Goal: Task Accomplishment & Management: Manage account settings

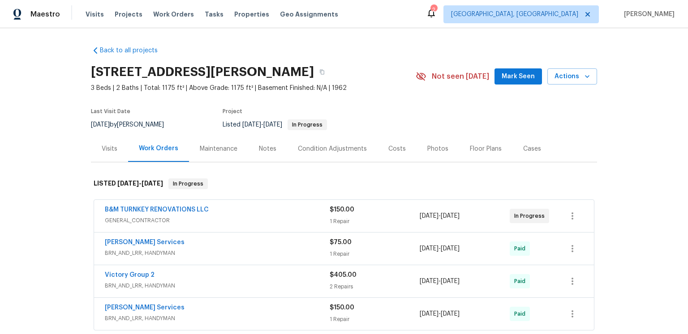
scroll to position [27, 0]
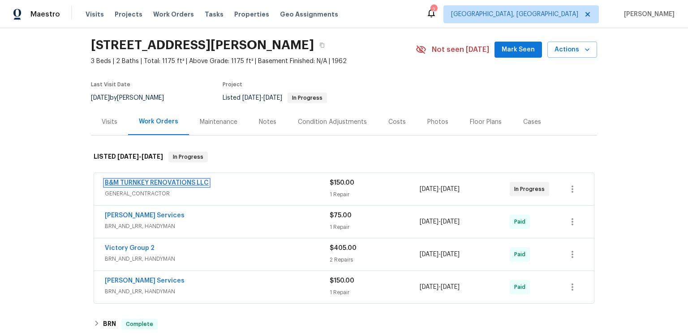
click at [201, 186] on link "B&M TURNKEY RENOVATIONS LLC" at bounding box center [157, 183] width 104 height 6
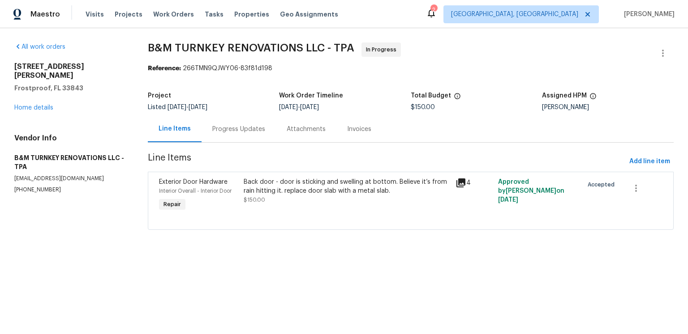
click at [265, 134] on div "Progress Updates" at bounding box center [238, 129] width 53 height 9
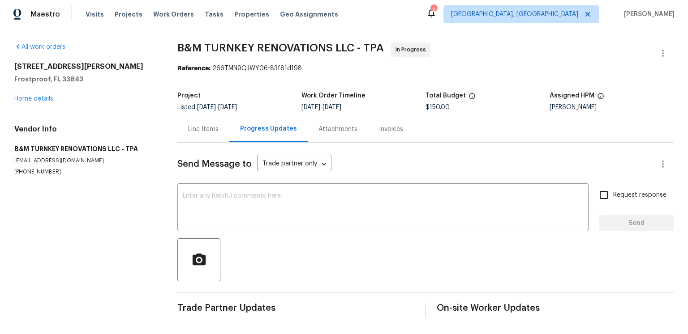
scroll to position [55, 0]
click at [219, 125] on div "Line Items" at bounding box center [203, 129] width 30 height 9
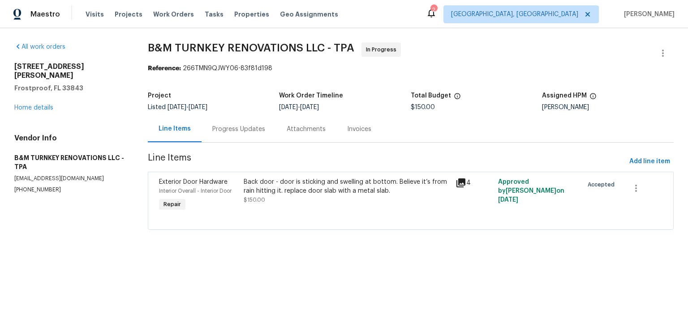
click at [465, 188] on icon at bounding box center [460, 183] width 9 height 9
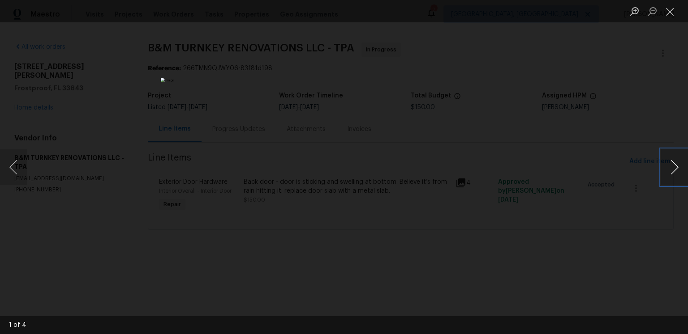
click at [675, 169] on button "Next image" at bounding box center [674, 168] width 27 height 36
click at [674, 10] on button "Close lightbox" at bounding box center [670, 12] width 18 height 16
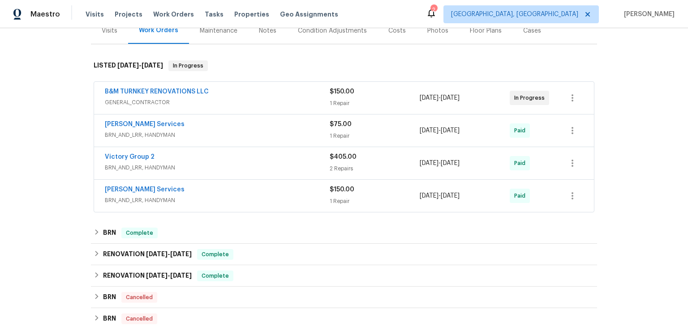
scroll to position [127, 0]
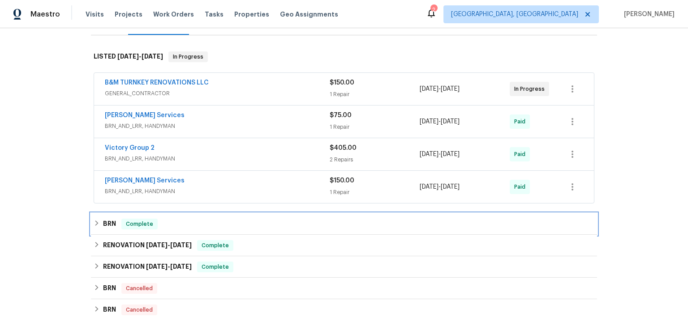
click at [112, 230] on h6 "BRN" at bounding box center [109, 224] width 13 height 11
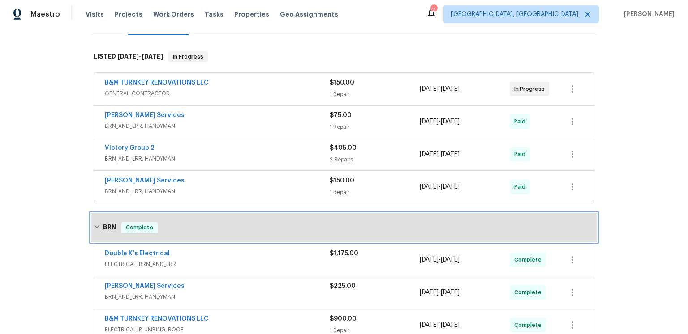
scroll to position [292, 0]
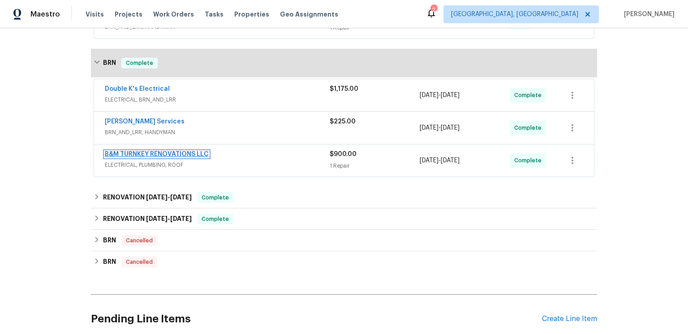
click at [201, 158] on link "B&M TURNKEY RENOVATIONS LLC" at bounding box center [157, 154] width 104 height 6
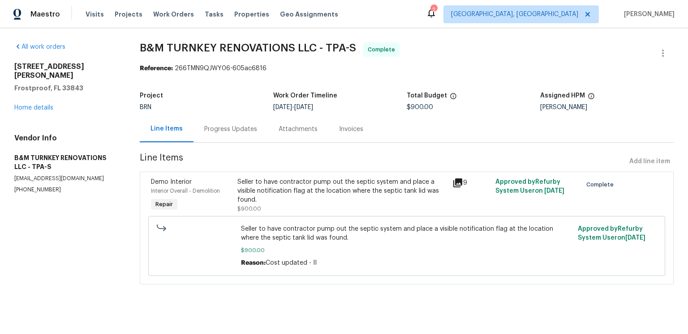
click at [463, 189] on icon at bounding box center [457, 183] width 11 height 11
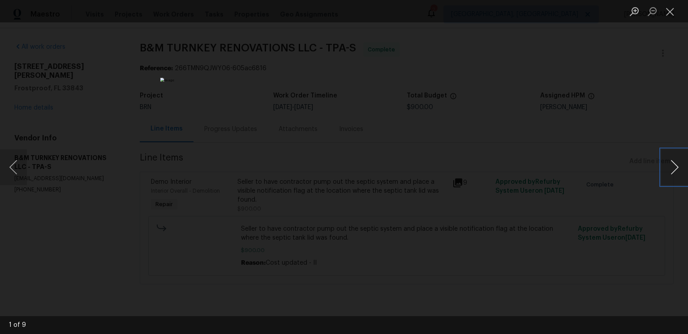
click at [680, 167] on button "Next image" at bounding box center [674, 168] width 27 height 36
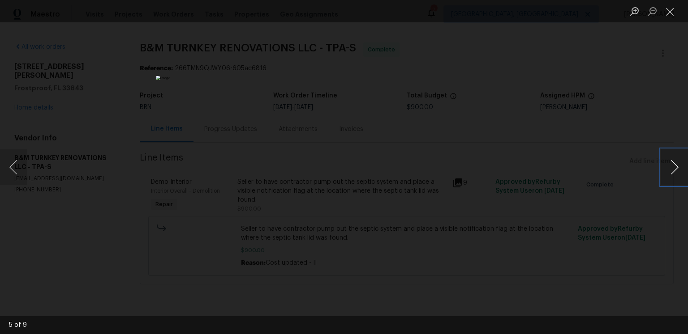
click at [680, 167] on button "Next image" at bounding box center [674, 168] width 27 height 36
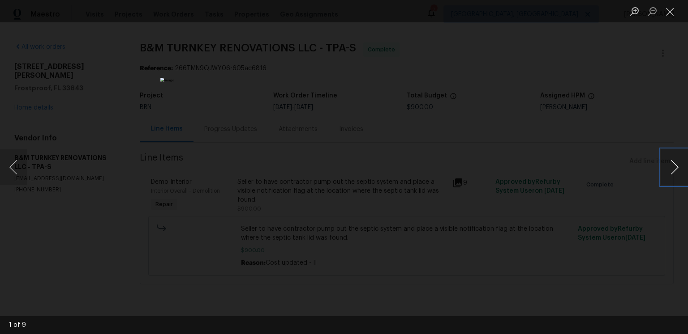
click at [680, 167] on button "Next image" at bounding box center [674, 168] width 27 height 36
click at [670, 15] on button "Close lightbox" at bounding box center [670, 12] width 18 height 16
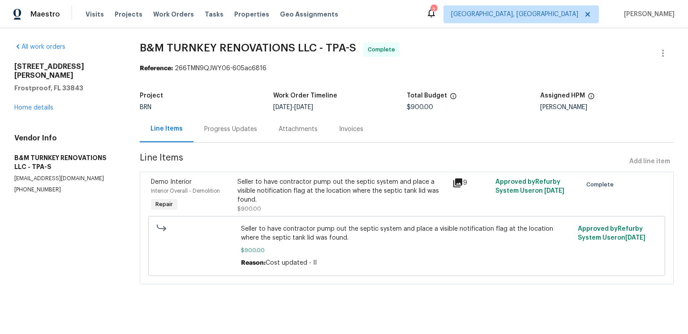
click at [268, 142] on div "Progress Updates" at bounding box center [230, 129] width 74 height 26
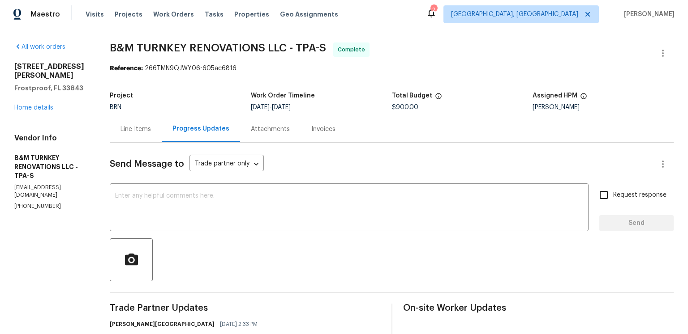
click at [290, 134] on div "Attachments" at bounding box center [270, 129] width 39 height 9
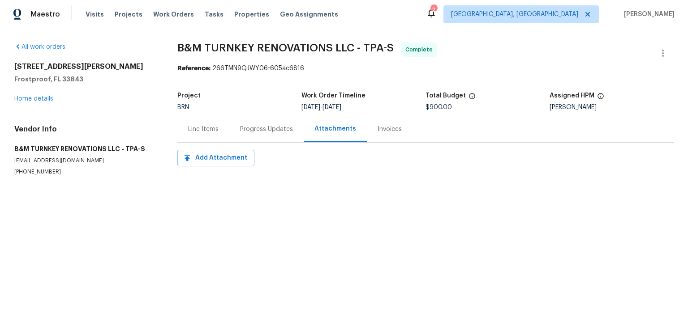
click at [402, 134] on div "Invoices" at bounding box center [389, 129] width 24 height 9
